Goal: Task Accomplishment & Management: Use online tool/utility

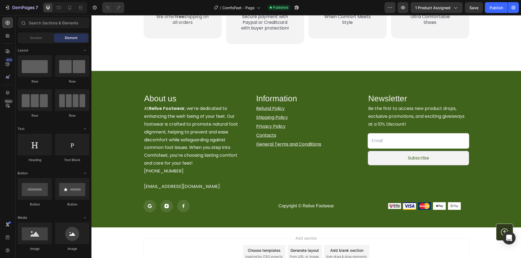
scroll to position [1441, 0]
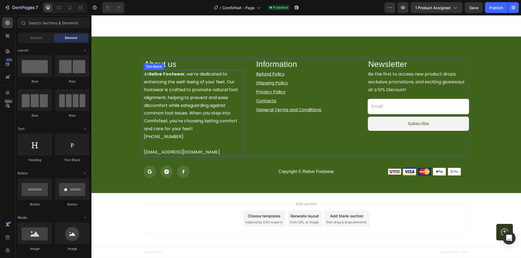
click at [199, 126] on p "At Relive Footwear , we’re dedicated to enhancing the well-being of your feet. …" at bounding box center [194, 102] width 100 height 62
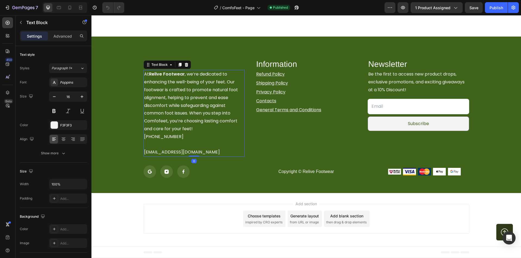
click at [152, 122] on p "At Relive Footwear , we’re dedicated to enhancing the well-being of your feet. …" at bounding box center [194, 102] width 100 height 62
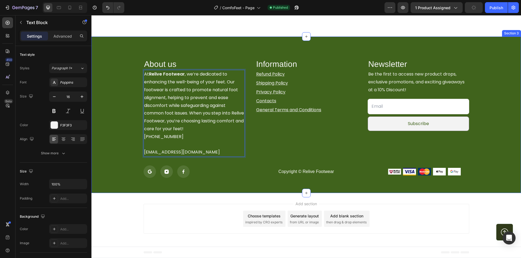
click at [128, 112] on div "About us Heading At Relive Footwear , we’re dedicated to enhancing the well-bei…" at bounding box center [306, 118] width 418 height 120
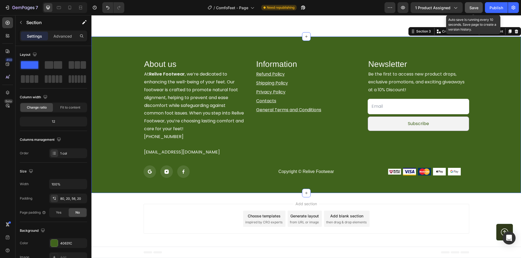
click at [476, 6] on span "Save" at bounding box center [473, 7] width 9 height 5
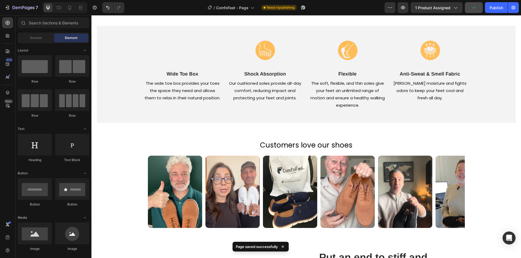
scroll to position [0, 0]
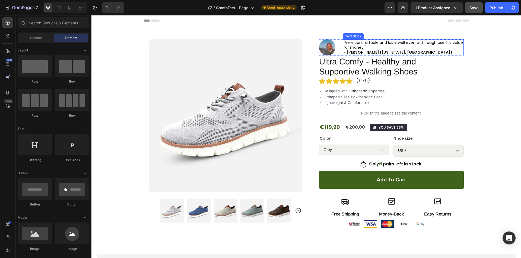
click at [426, 47] on p ""Very comfortable and lasts well even with rough use. It's value for money." - …" at bounding box center [402, 47] width 119 height 15
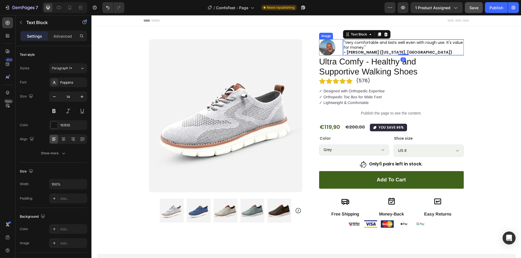
click at [338, 45] on div at bounding box center [331, 47] width 24 height 16
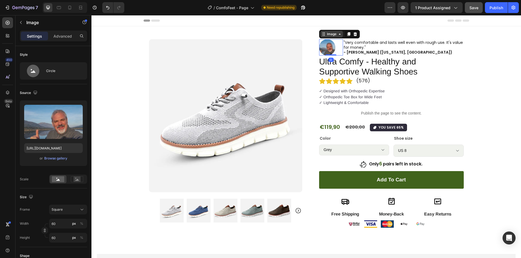
click at [334, 33] on div "Image" at bounding box center [332, 34] width 12 height 5
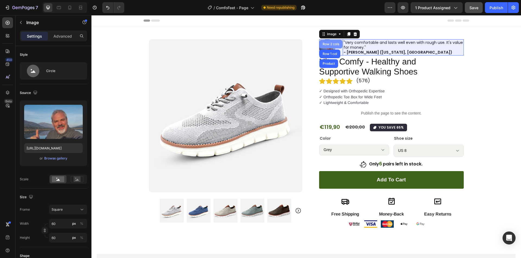
click at [332, 45] on div "Row 2 cols" at bounding box center [330, 44] width 19 height 3
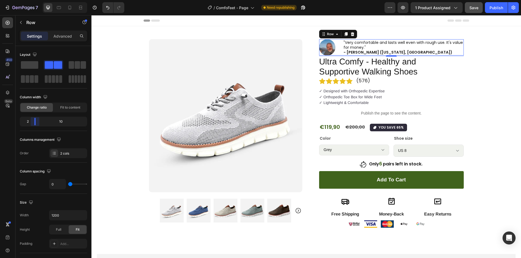
drag, startPoint x: 36, startPoint y: 123, endPoint x: 30, endPoint y: 126, distance: 6.2
click at [30, 0] on body "7 / ComfoFeet - Page Need republishing Preview 1 product assigned Save Publish …" at bounding box center [260, 0] width 521 height 0
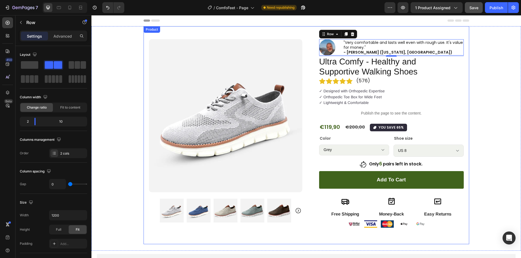
click at [469, 71] on div "Product Images Row Image "Very comfortable and lasts well even with rough use. …" at bounding box center [305, 135] width 429 height 218
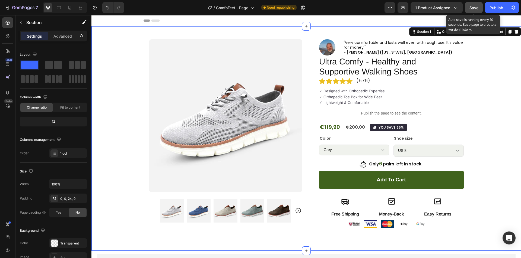
click at [478, 7] on span "Save" at bounding box center [473, 7] width 9 height 5
click at [492, 6] on div "Publish" at bounding box center [496, 8] width 14 height 6
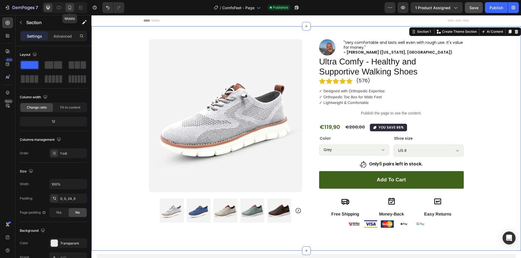
click at [67, 10] on div at bounding box center [69, 7] width 9 height 9
